Goal: Navigation & Orientation: Find specific page/section

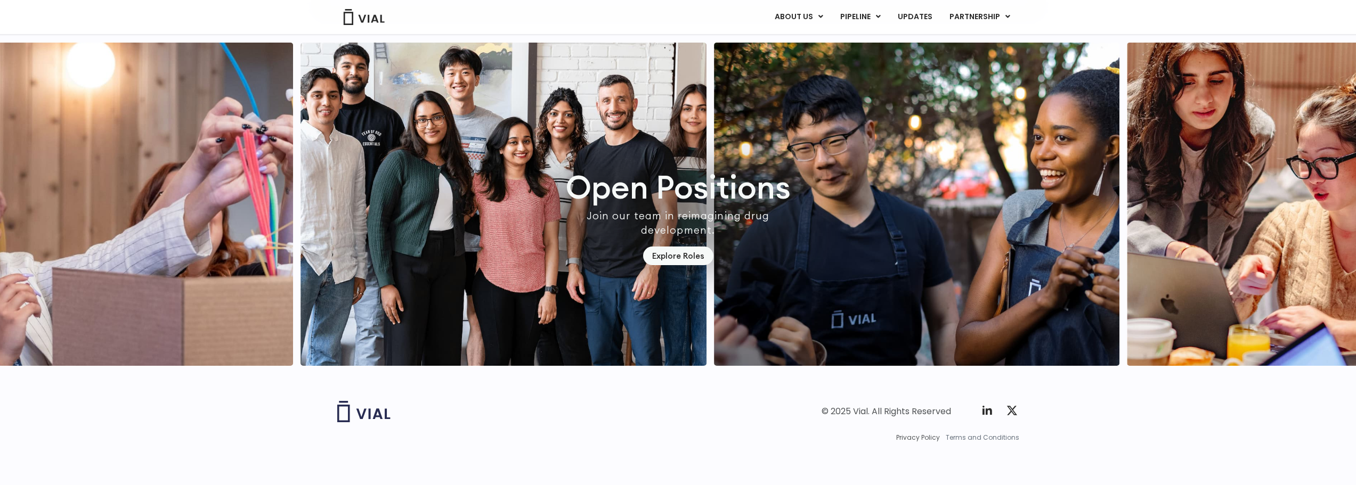
click at [964, 441] on span "Terms and Conditions" at bounding box center [983, 438] width 74 height 10
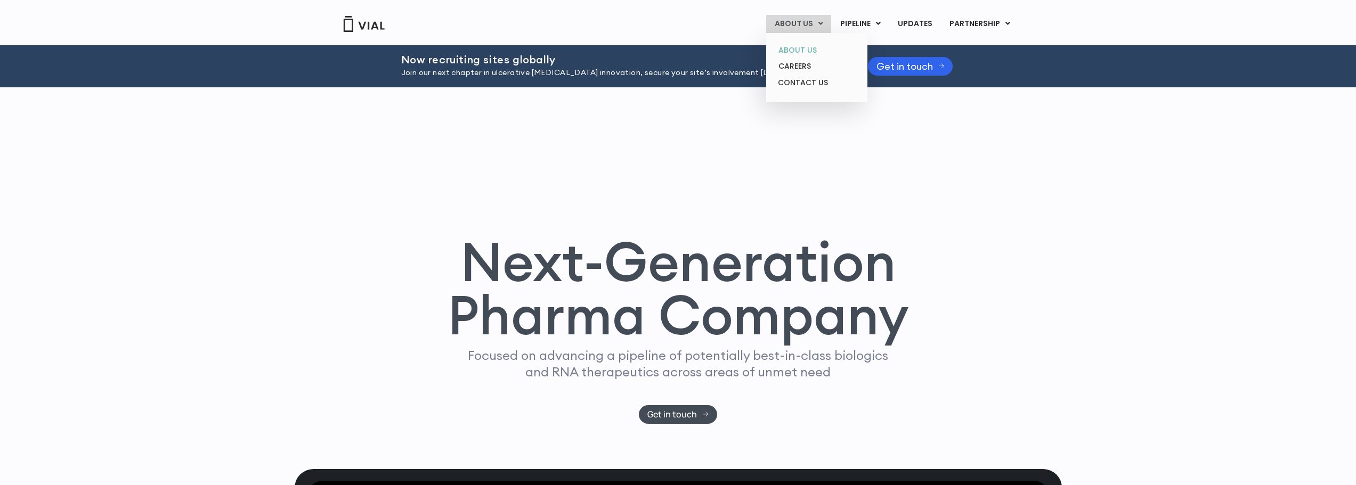
click at [799, 50] on link "ABOUT US" at bounding box center [816, 50] width 93 height 17
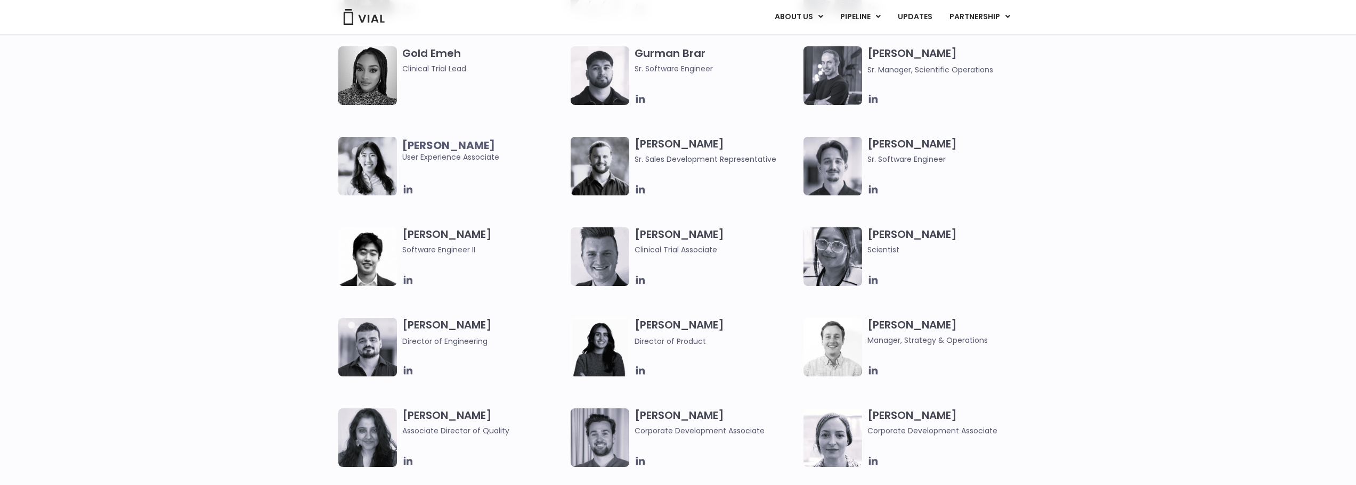
scroll to position [1279, 0]
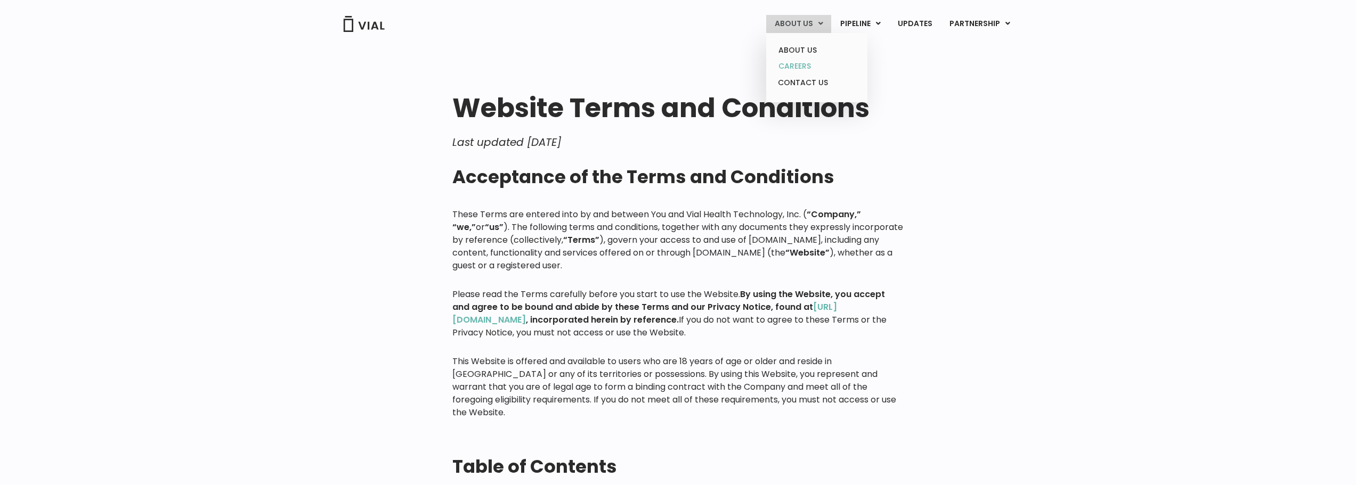
click at [802, 62] on link "CAREERS" at bounding box center [816, 66] width 93 height 17
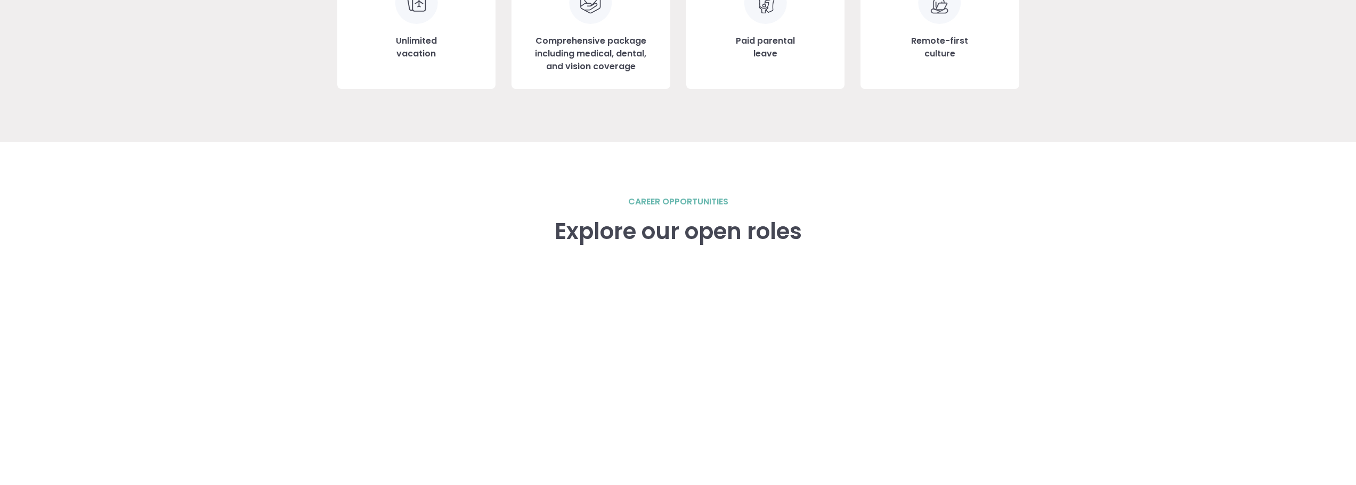
scroll to position [1545, 0]
